Goal: Find specific page/section: Find specific page/section

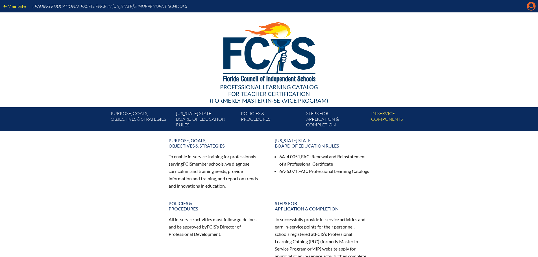
click at [530, 10] on icon at bounding box center [531, 6] width 9 height 9
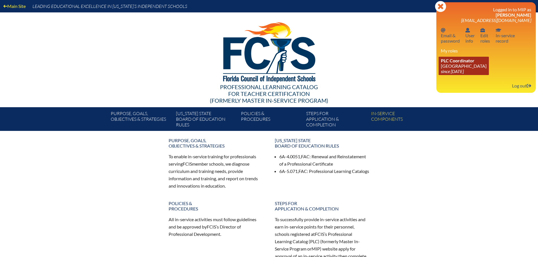
click at [459, 65] on link "PLC Coordinator [GEOGRAPHIC_DATA] since [DATE]" at bounding box center [464, 66] width 50 height 18
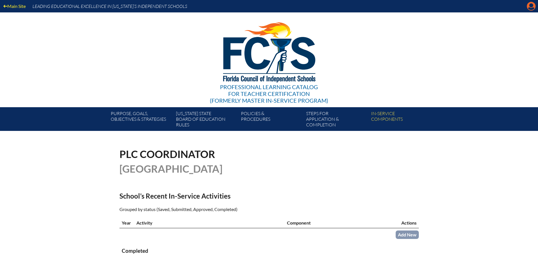
click at [530, 5] on icon "Manage account" at bounding box center [531, 6] width 9 height 9
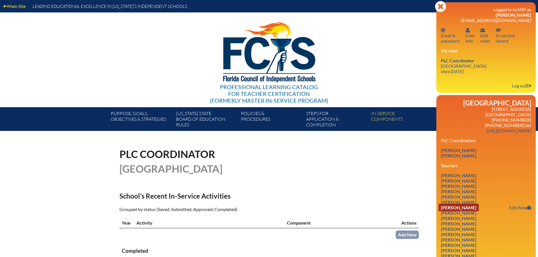
click at [459, 207] on link "Tamalia Corman" at bounding box center [459, 208] width 40 height 8
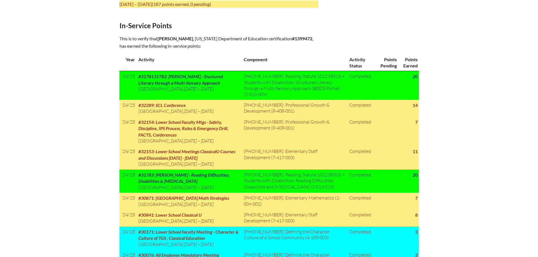
scroll to position [157, 0]
